Goal: Communication & Community: Answer question/provide support

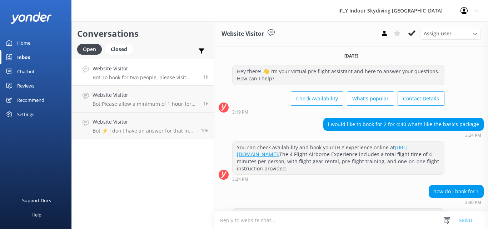
scroll to position [94, 0]
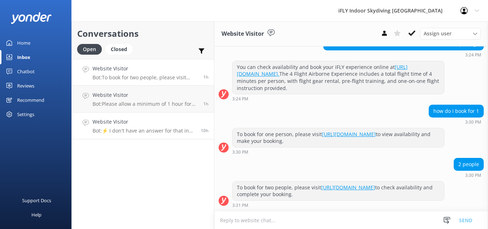
scroll to position [94, 0]
click at [410, 32] on icon at bounding box center [411, 33] width 7 height 7
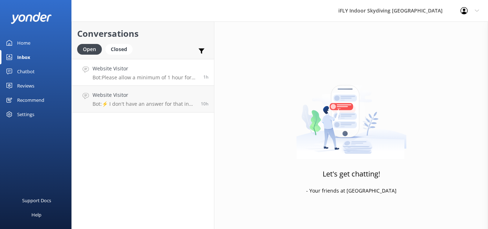
click at [138, 78] on p "Bot: Please allow a minimum of 1 hour for your iFLY experience, which includes …" at bounding box center [145, 77] width 105 height 6
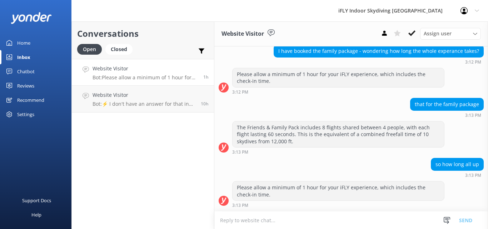
scroll to position [80, 0]
click at [413, 33] on use at bounding box center [411, 33] width 7 height 6
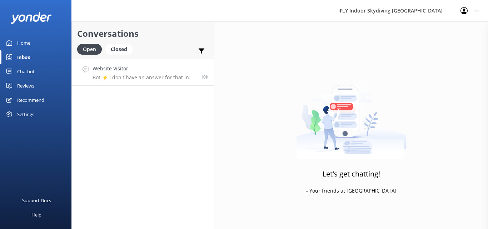
click at [136, 73] on h4 "Website Visitor" at bounding box center [144, 69] width 103 height 8
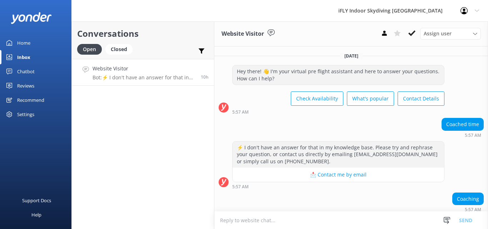
scroll to position [56, 0]
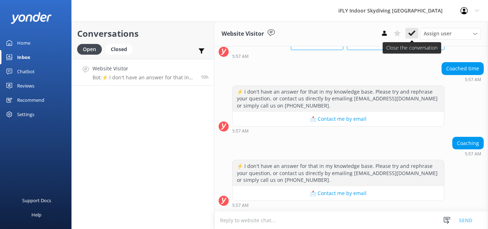
click at [410, 38] on button at bounding box center [411, 33] width 13 height 11
